Goal: Task Accomplishment & Management: Manage account settings

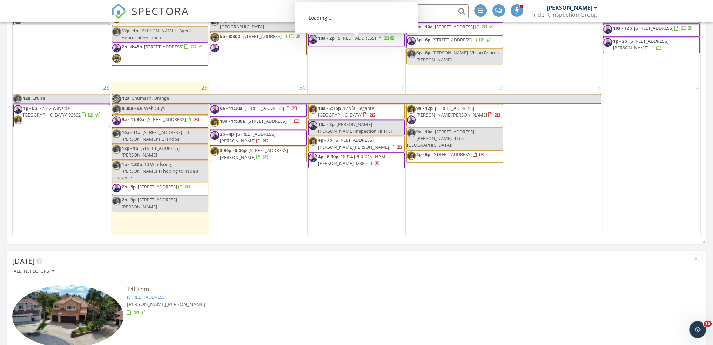
scroll to position [1509, 724]
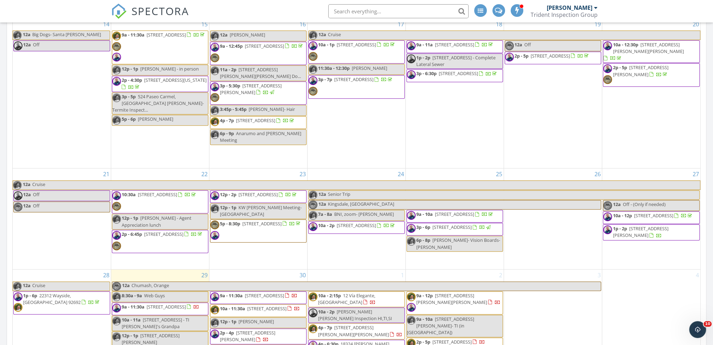
scroll to position [410, 0]
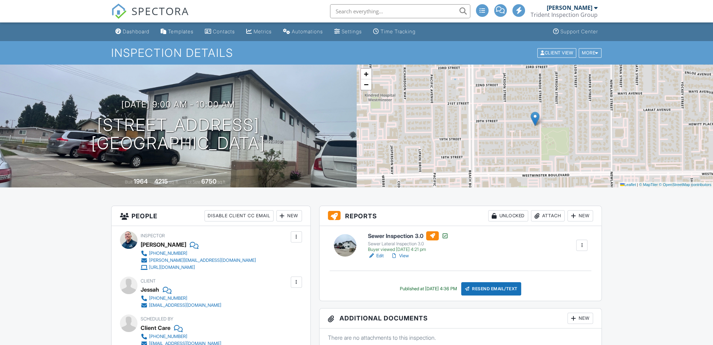
click at [381, 255] on link "Edit" at bounding box center [376, 255] width 16 height 7
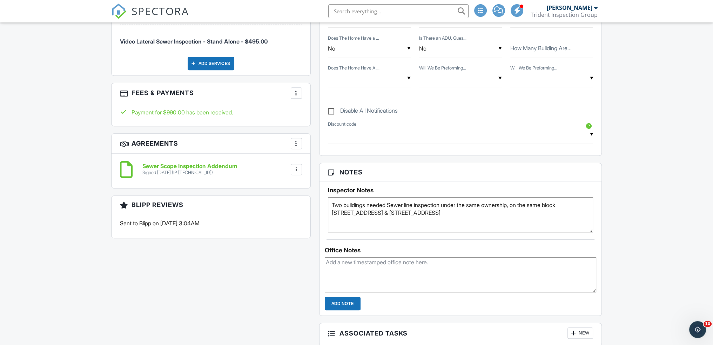
drag, startPoint x: 448, startPoint y: 203, endPoint x: 519, endPoint y: 203, distance: 70.9
click at [519, 203] on textarea "Two buildings needed Sewer line inspection under the same ownership, on the sam…" at bounding box center [461, 214] width 266 height 35
click at [232, 165] on h6 "Sewer Scope Inspection Addendum" at bounding box center [189, 166] width 95 height 6
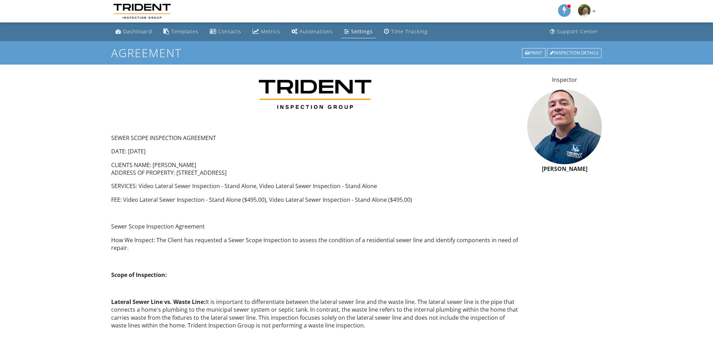
click at [575, 54] on div "Inspection Details" at bounding box center [574, 53] width 55 height 10
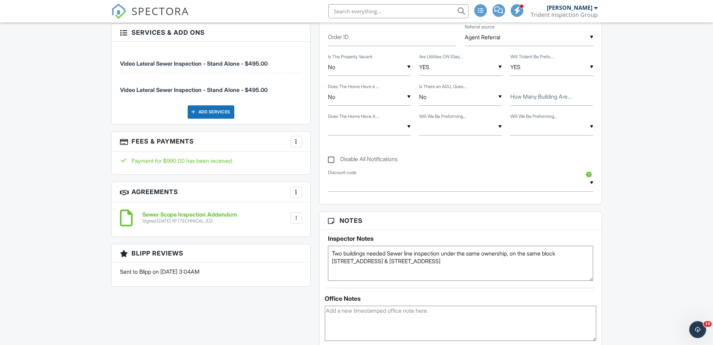
scroll to position [409, 0]
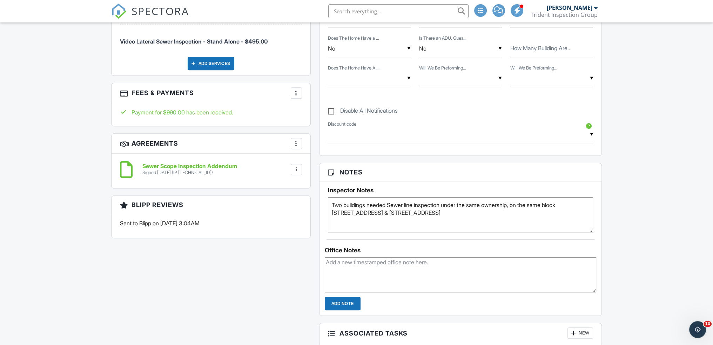
click at [592, 135] on div "▼ FirstTime - $50.00 off - Discount Military - $50.00 off FDVIP - 10.0% off Goo…" at bounding box center [461, 134] width 266 height 17
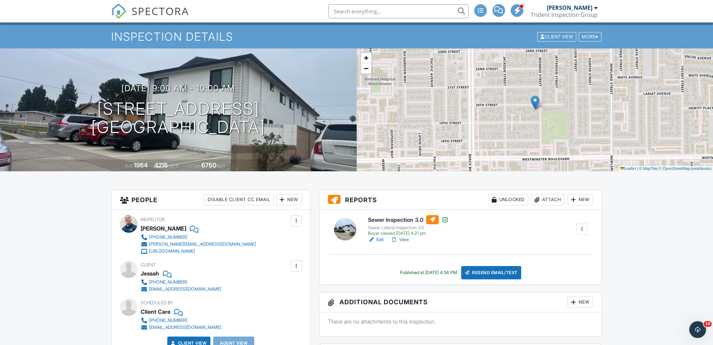
scroll to position [0, 0]
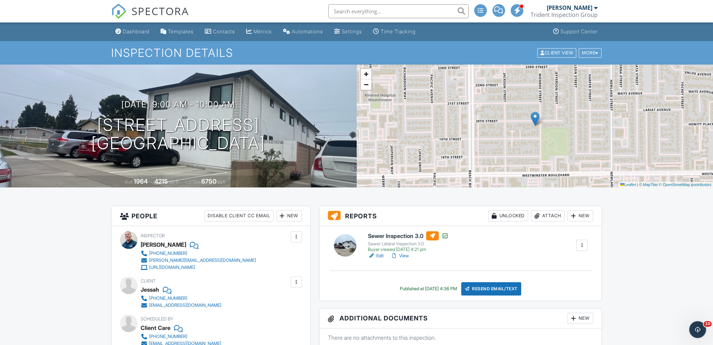
drag, startPoint x: 382, startPoint y: 289, endPoint x: 465, endPoint y: 290, distance: 83.2
click at [465, 290] on div "Published at 09/28/2025 4:36 PM Resend Email/Text" at bounding box center [461, 288] width 266 height 13
click at [381, 290] on div "Published at 09/28/2025 4:36 PM Resend Email/Text" at bounding box center [461, 288] width 266 height 13
drag, startPoint x: 382, startPoint y: 290, endPoint x: 461, endPoint y: 289, distance: 79.6
click at [461, 289] on div "Published at 09/28/2025 4:36 PM Resend Email/Text" at bounding box center [461, 288] width 266 height 13
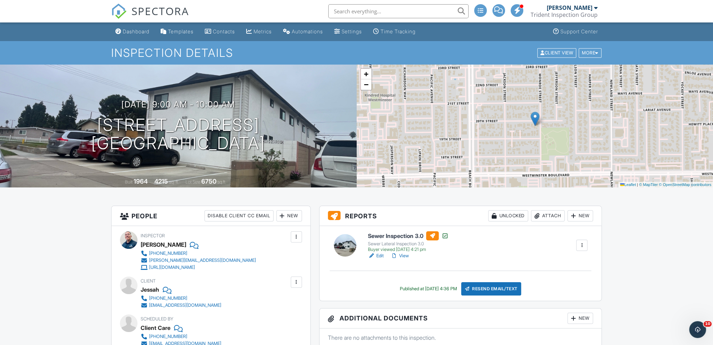
click at [457, 289] on div "Published at 09/28/2025 4:36 PM" at bounding box center [428, 289] width 57 height 6
drag, startPoint x: 393, startPoint y: 288, endPoint x: 463, endPoint y: 289, distance: 70.2
click at [457, 289] on div "Published at 09/28/2025 4:36 PM" at bounding box center [428, 289] width 57 height 6
drag, startPoint x: 463, startPoint y: 289, endPoint x: 389, endPoint y: 287, distance: 74.0
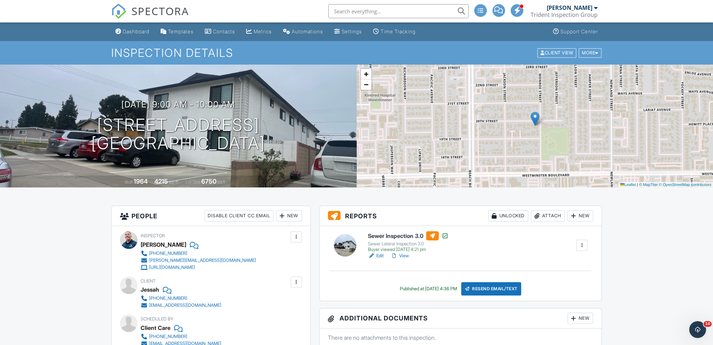
click at [389, 287] on div "Published at 09/28/2025 4:36 PM Resend Email/Text" at bounding box center [461, 288] width 266 height 13
click at [138, 31] on div "Dashboard" at bounding box center [136, 31] width 27 height 6
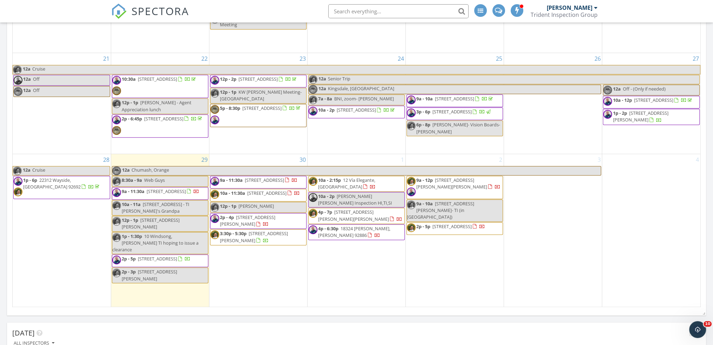
scroll to position [526, 0]
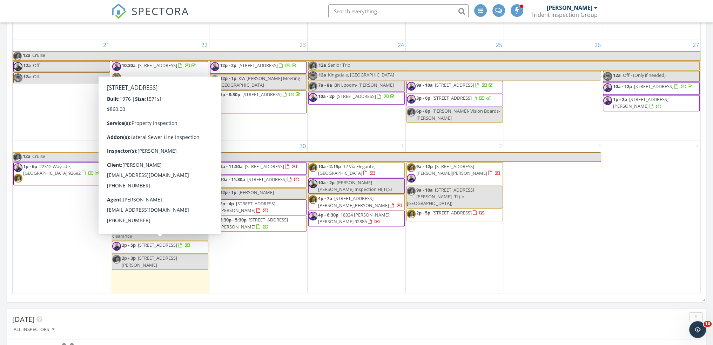
click at [302, 305] on div "[DATE] All Inspectors 12:00 am Chumash, Orange [PERSON_NAME] 8:30 am Web Guys […" at bounding box center [356, 314] width 713 height 1498
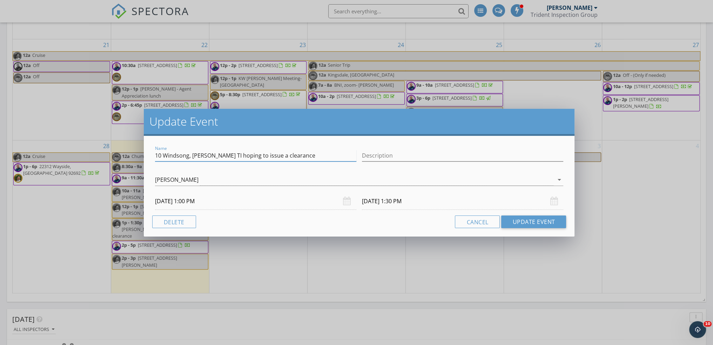
drag, startPoint x: 156, startPoint y: 158, endPoint x: 207, endPoint y: 155, distance: 51.3
click at [207, 155] on input "10 Windsong, [PERSON_NAME] TI hoping to issue a clearance" at bounding box center [255, 156] width 201 height 12
click at [468, 219] on button "Cancel" at bounding box center [477, 221] width 45 height 13
